Goal: Task Accomplishment & Management: Manage account settings

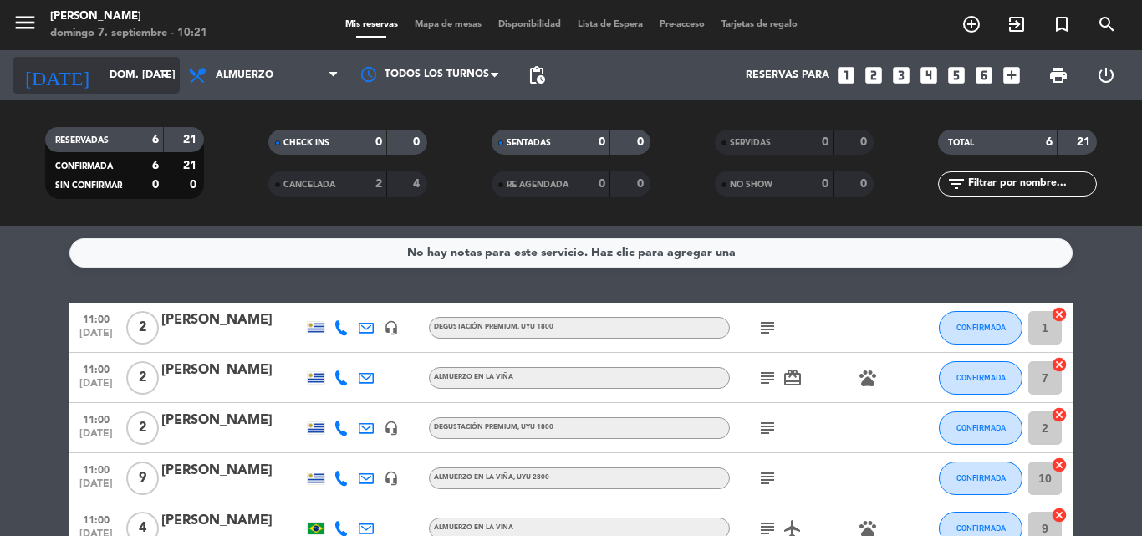
click at [165, 75] on icon "arrow_drop_down" at bounding box center [165, 75] width 20 height 20
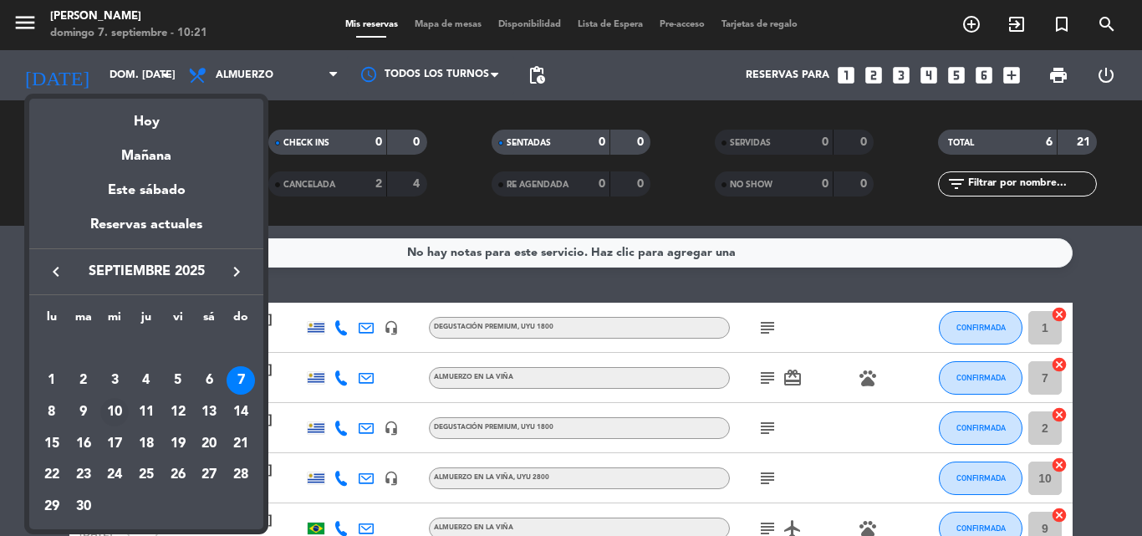
click at [111, 411] on div "10" at bounding box center [114, 412] width 28 height 28
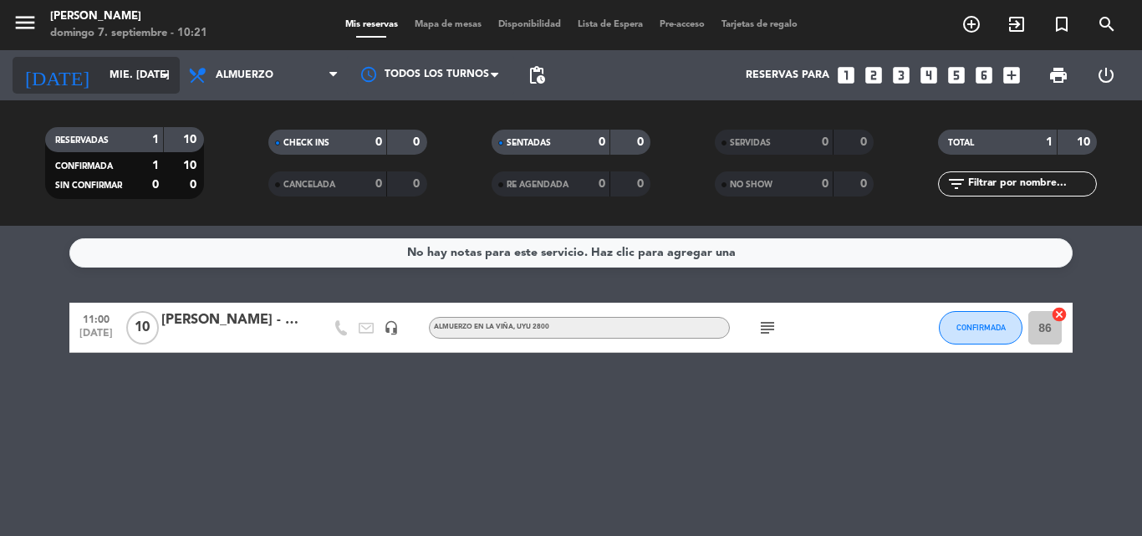
click at [164, 80] on icon "arrow_drop_down" at bounding box center [165, 75] width 20 height 20
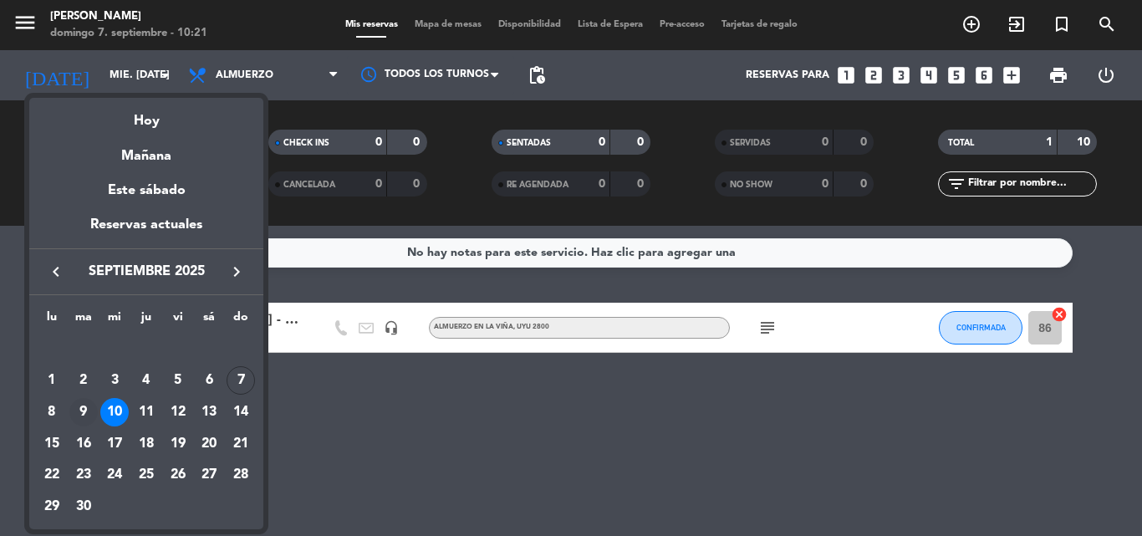
click at [79, 411] on div "9" at bounding box center [83, 412] width 28 height 28
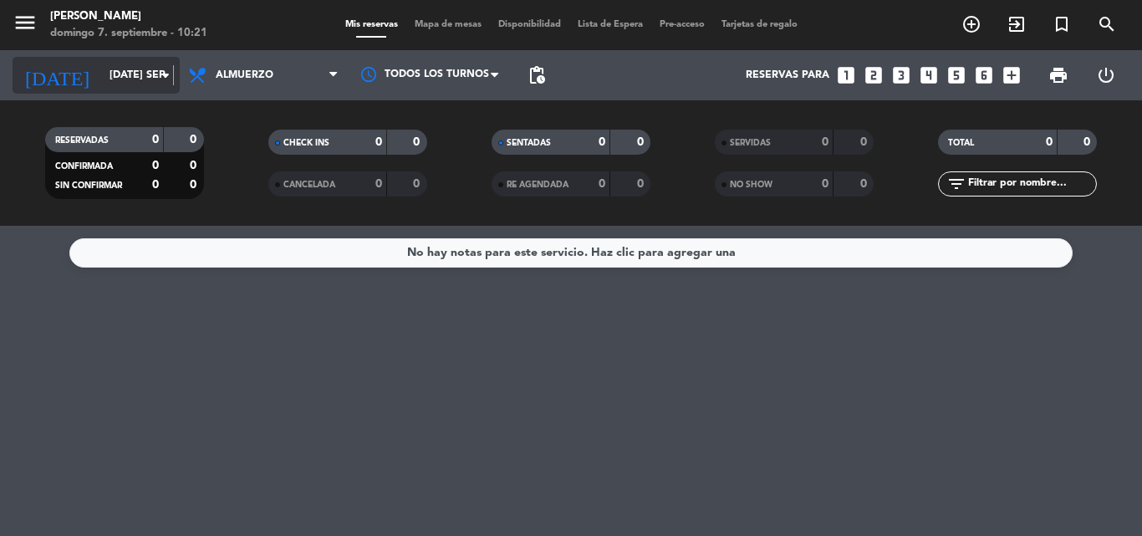
click at [172, 79] on icon "arrow_drop_down" at bounding box center [165, 75] width 20 height 20
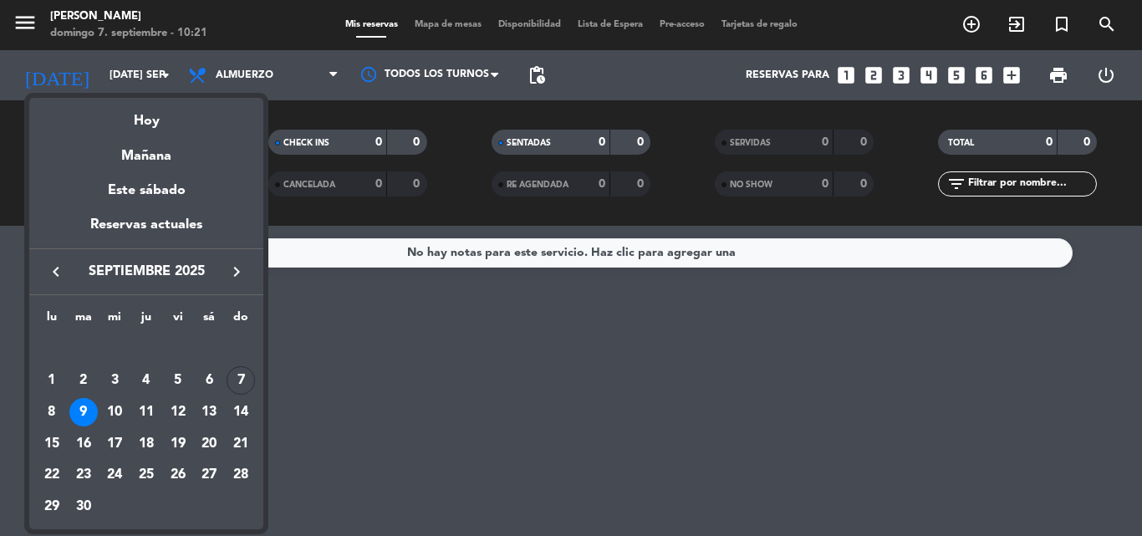
click at [113, 412] on div "10" at bounding box center [114, 412] width 28 height 28
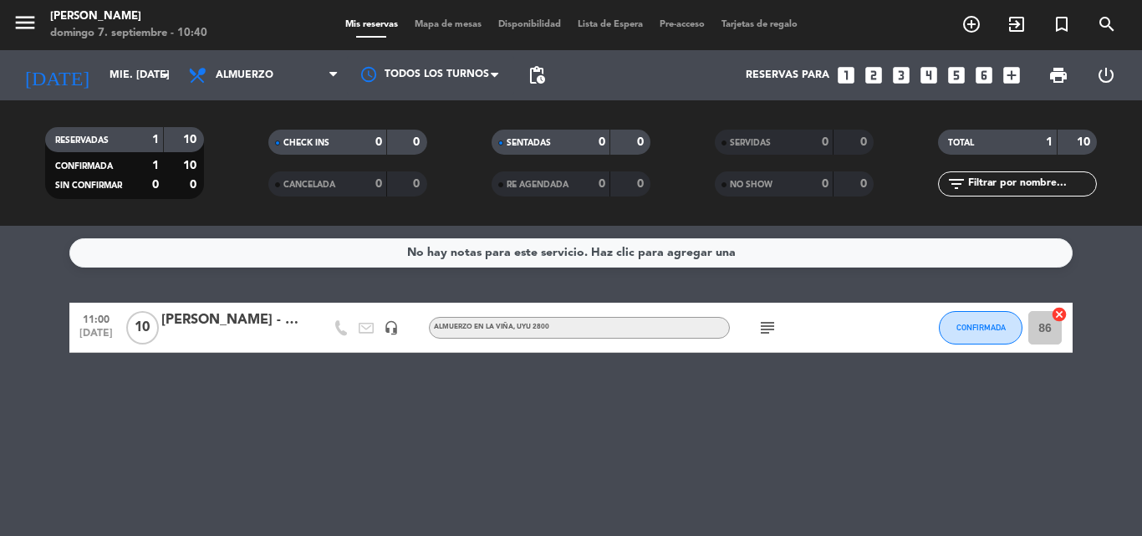
click at [174, 80] on icon "arrow_drop_down" at bounding box center [165, 75] width 20 height 20
click div "11"
click at [164, 76] on icon "arrow_drop_down" at bounding box center [165, 75] width 20 height 20
click div "12"
click at [165, 78] on icon "arrow_drop_down" at bounding box center [165, 75] width 20 height 20
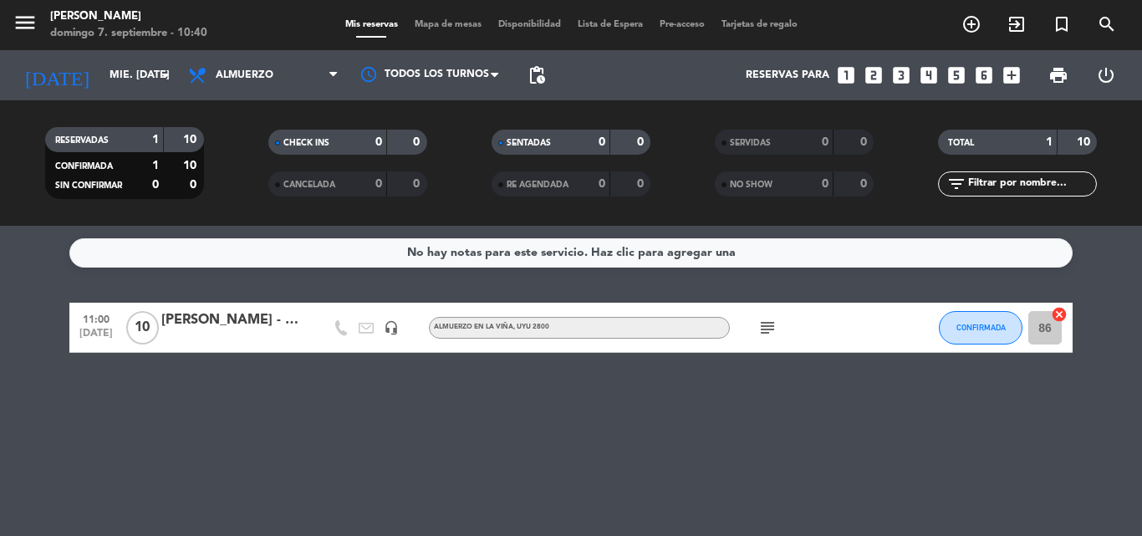
click div "13"
click at [162, 76] on icon "arrow_drop_down" at bounding box center [165, 75] width 20 height 20
click div "14"
click at [166, 74] on icon "arrow_drop_down" at bounding box center [165, 75] width 20 height 20
click div "13"
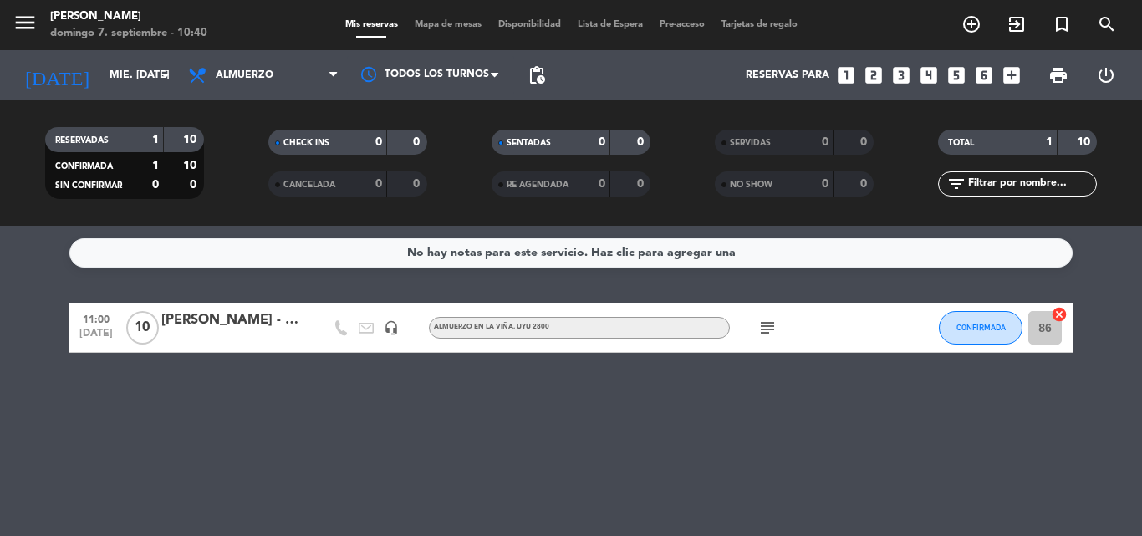
click at [167, 76] on icon "arrow_drop_down" at bounding box center [165, 75] width 20 height 20
click div "14"
click at [170, 76] on icon "arrow_drop_down" at bounding box center [165, 75] width 20 height 20
click div "16"
click at [173, 81] on icon "arrow_drop_down" at bounding box center [165, 75] width 20 height 20
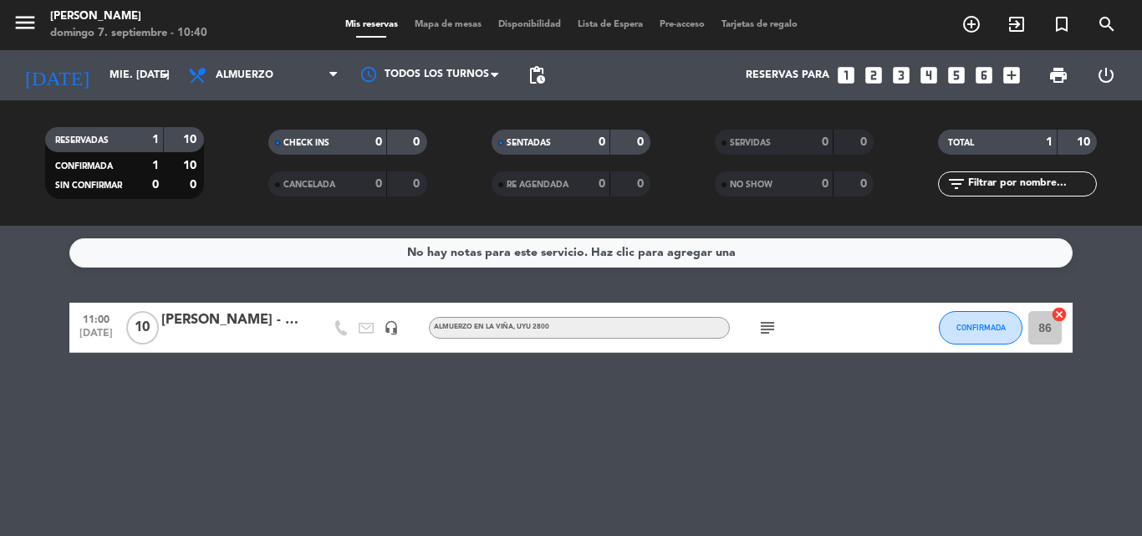
click div "17"
click icon "subject"
click at [630, 425] on div "No hay notas para este servicio. Haz clic para agregar una 15:30 [DATE] 1 [PERS…" at bounding box center [571, 381] width 1142 height 310
click at [160, 76] on icon "arrow_drop_down" at bounding box center [165, 75] width 20 height 20
click div "18"
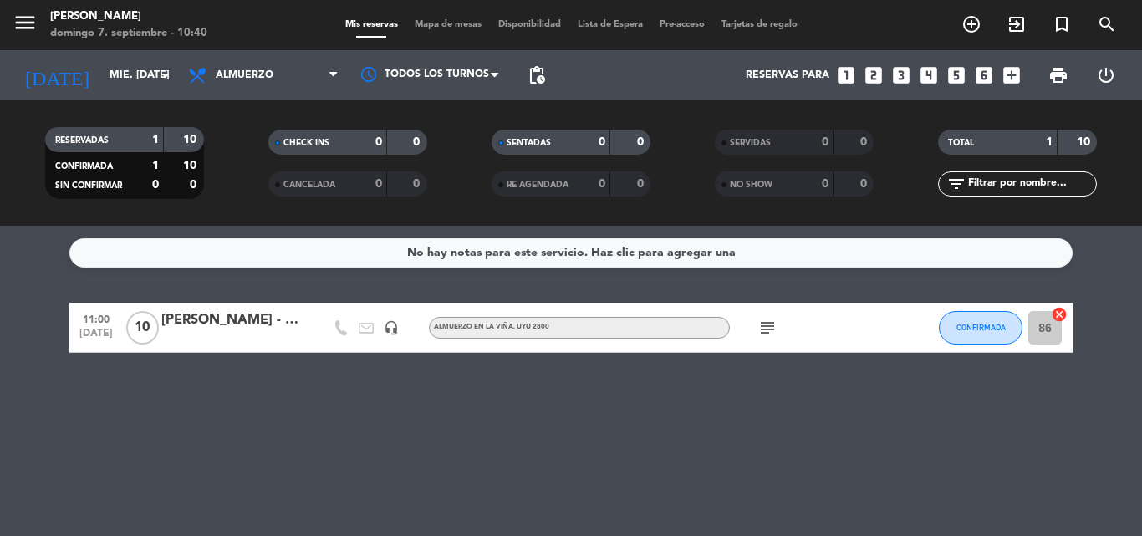
type input "[DEMOGRAPHIC_DATA] [DATE]"
click icon "subject"
click at [167, 72] on icon "arrow_drop_down" at bounding box center [165, 75] width 20 height 20
